Goal: Task Accomplishment & Management: Use online tool/utility

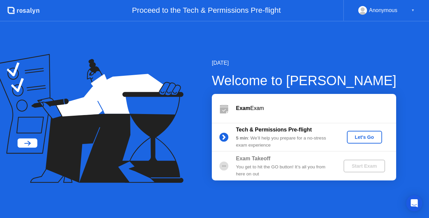
click at [361, 137] on div "Let's Go" at bounding box center [364, 136] width 30 height 5
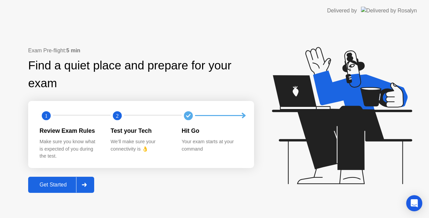
click at [50, 183] on div "Get Started" at bounding box center [53, 185] width 46 height 6
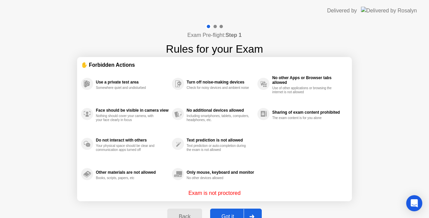
click at [235, 211] on button "Got it" at bounding box center [236, 216] width 52 height 16
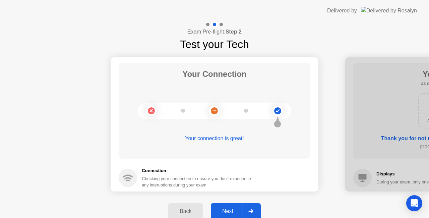
click at [235, 211] on div "Next" at bounding box center [228, 211] width 30 height 6
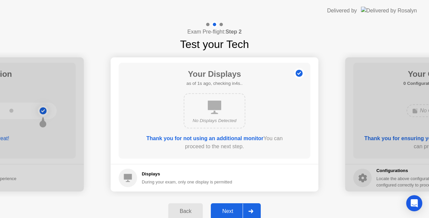
click at [235, 211] on div "Next" at bounding box center [228, 211] width 30 height 6
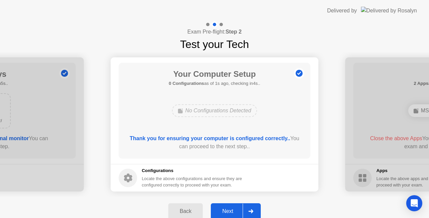
click at [235, 211] on div "Next" at bounding box center [228, 211] width 30 height 6
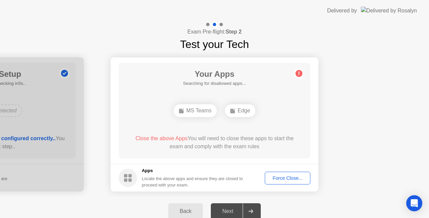
click at [280, 176] on div "Force Close..." at bounding box center [287, 177] width 41 height 5
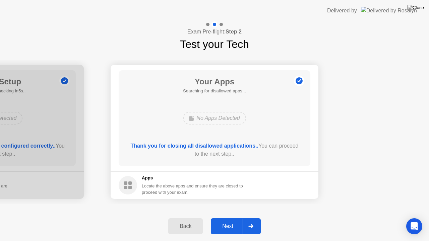
click at [234, 217] on div "Next" at bounding box center [228, 226] width 30 height 6
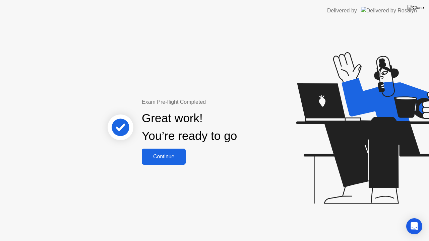
click at [167, 154] on div "Continue" at bounding box center [164, 157] width 40 height 6
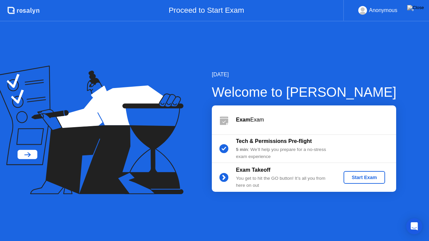
click at [367, 175] on div "Start Exam" at bounding box center [364, 177] width 36 height 5
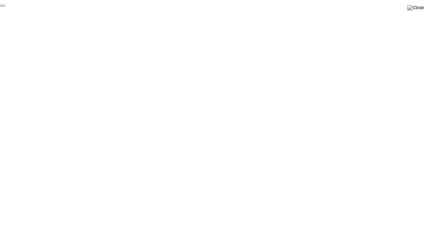
click at [5, 7] on button "End Proctoring Session" at bounding box center [2, 6] width 5 height 2
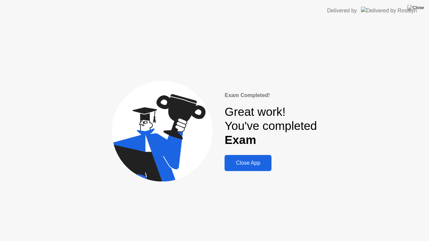
click at [245, 162] on div "Close App" at bounding box center [247, 163] width 43 height 6
